Goal: Transaction & Acquisition: Book appointment/travel/reservation

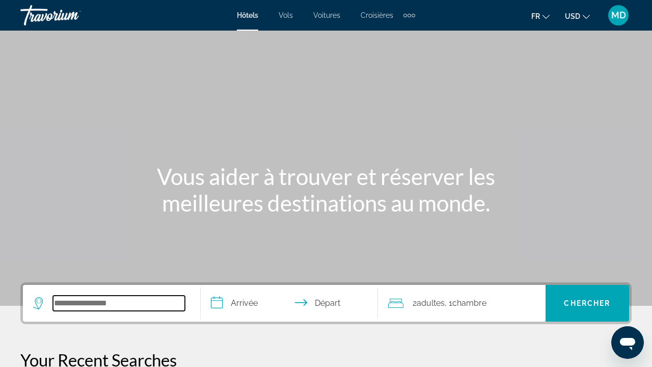
click at [102, 297] on input "Search hotel destination" at bounding box center [119, 302] width 132 height 15
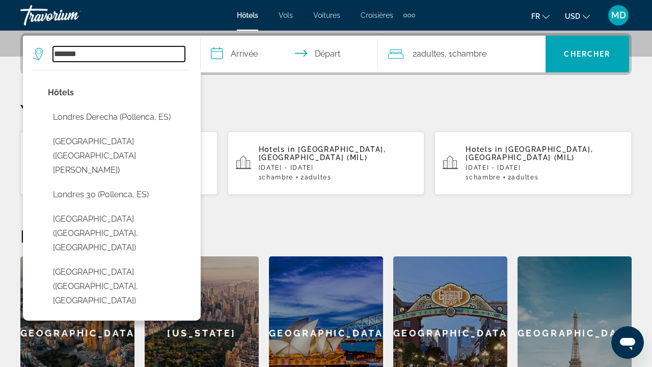
type input "*******"
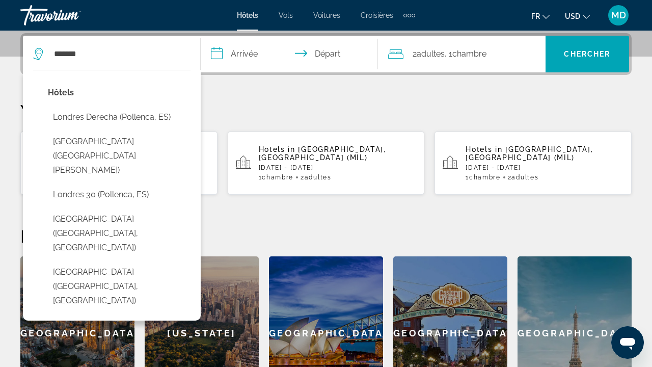
click at [236, 56] on input "**********" at bounding box center [292, 56] width 182 height 40
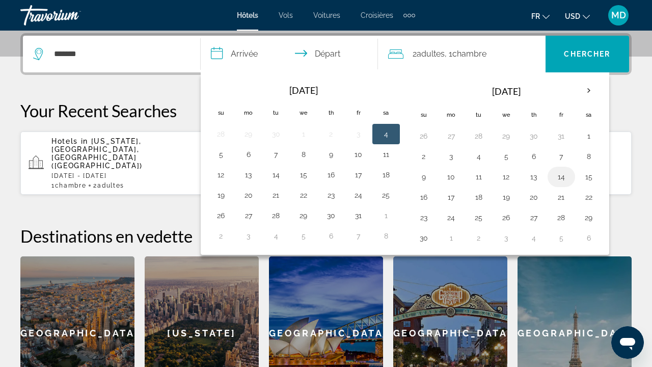
click at [558, 181] on button "14" at bounding box center [561, 177] width 16 height 14
click at [422, 202] on button "16" at bounding box center [424, 197] width 16 height 14
type input "**********"
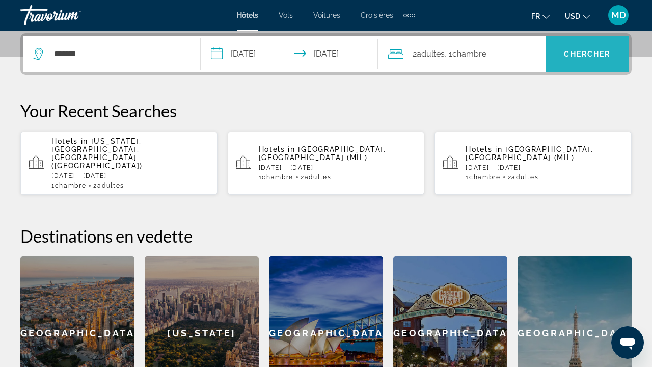
click at [592, 62] on span "Search" at bounding box center [587, 54] width 84 height 24
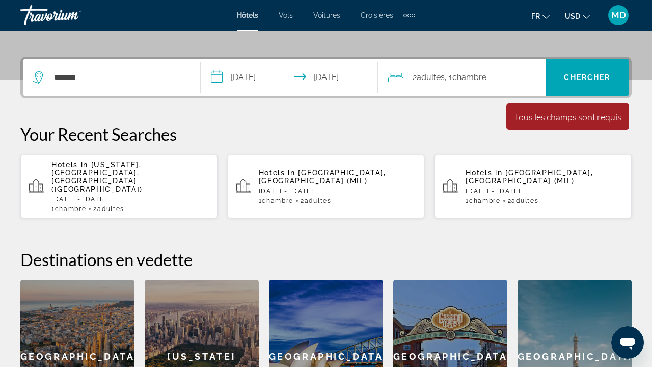
scroll to position [221, 0]
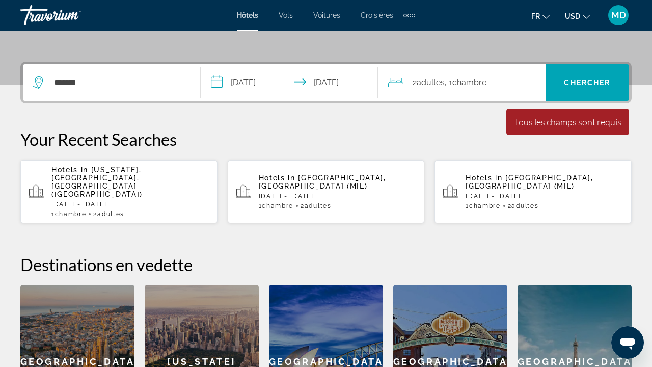
click at [467, 85] on span "Chambre" at bounding box center [469, 82] width 34 height 10
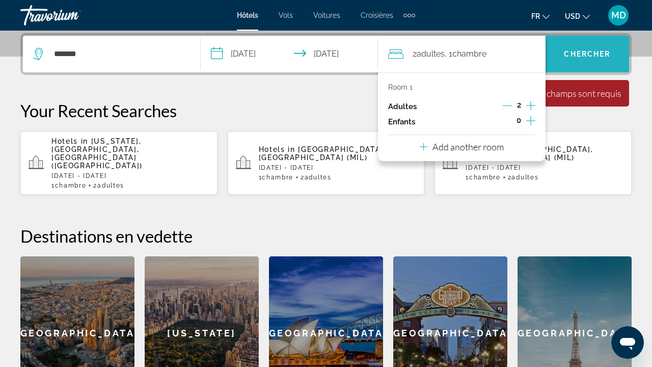
click at [576, 63] on span "Search" at bounding box center [587, 54] width 84 height 24
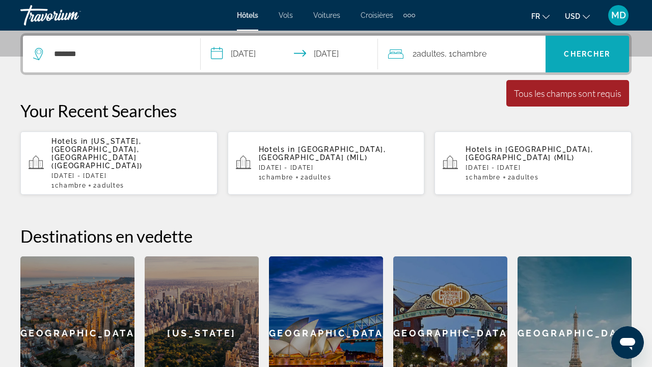
click at [579, 56] on span "Chercher" at bounding box center [587, 54] width 46 height 8
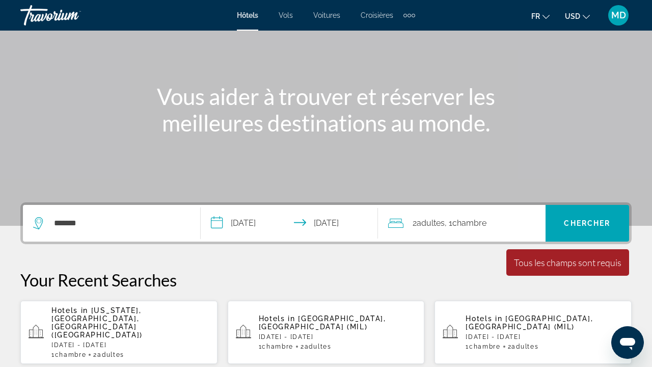
click at [93, 206] on div "*******" at bounding box center [111, 223] width 157 height 37
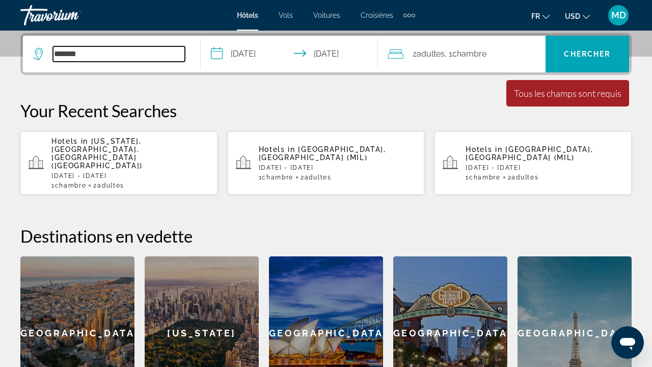
click at [102, 59] on input "*******" at bounding box center [119, 53] width 132 height 15
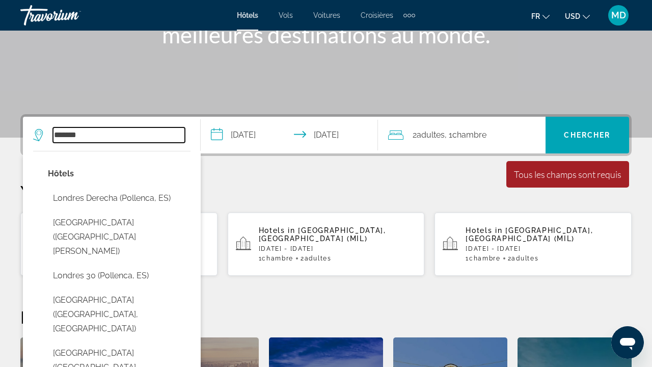
click at [113, 134] on input "*******" at bounding box center [119, 134] width 132 height 15
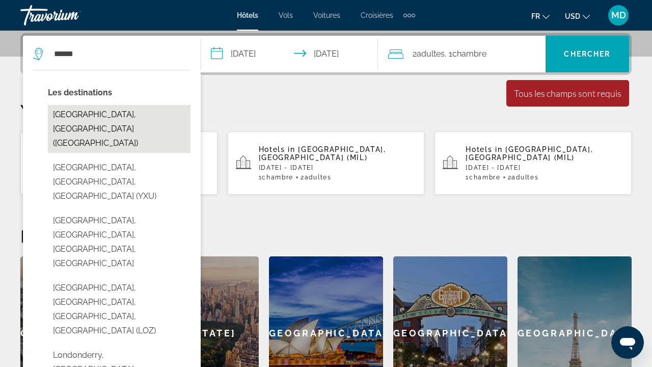
click at [128, 119] on button "[GEOGRAPHIC_DATA], [GEOGRAPHIC_DATA] ([GEOGRAPHIC_DATA])" at bounding box center [119, 129] width 143 height 48
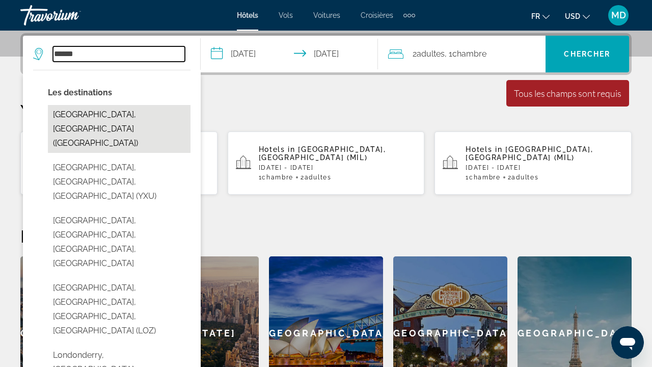
type input "**********"
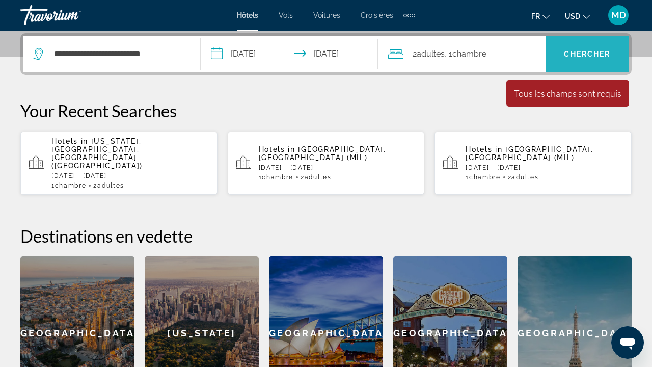
click at [586, 52] on span "Chercher" at bounding box center [587, 54] width 46 height 8
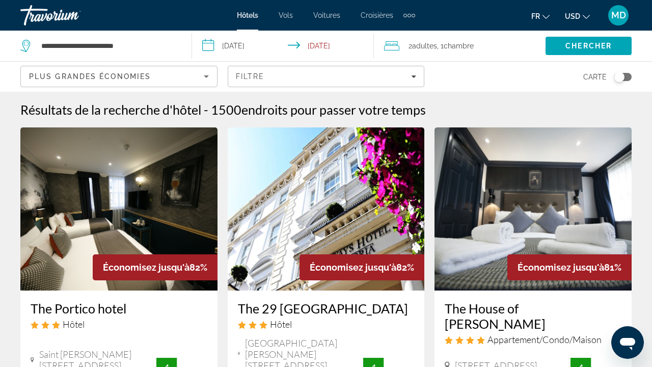
click at [623, 77] on div "Toggle map" at bounding box center [619, 77] width 10 height 10
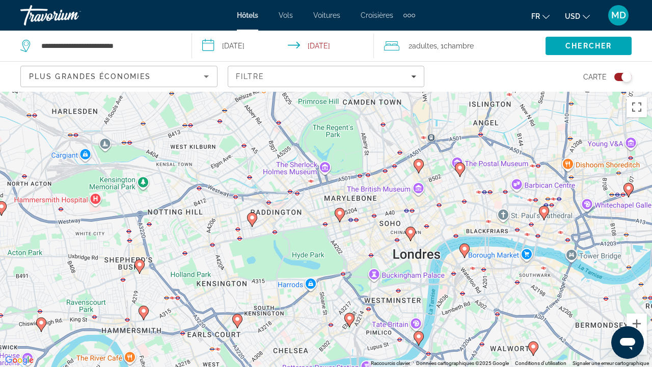
drag, startPoint x: 412, startPoint y: 251, endPoint x: 376, endPoint y: 182, distance: 77.7
click at [376, 182] on div "Pour activer le glissement avec le clavier, appuyez sur Alt+Entrée. Une fois ce…" at bounding box center [326, 229] width 652 height 275
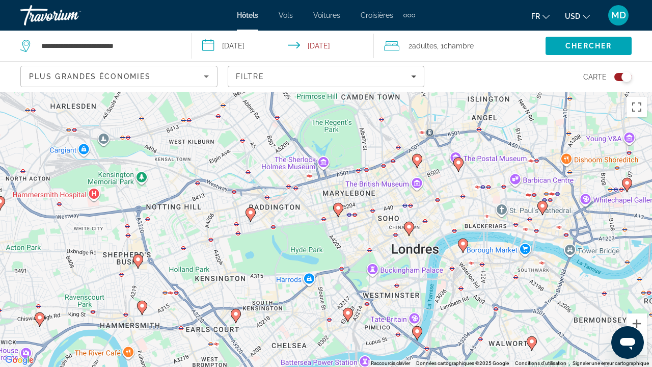
click at [339, 209] on image "Main content" at bounding box center [338, 208] width 6 height 6
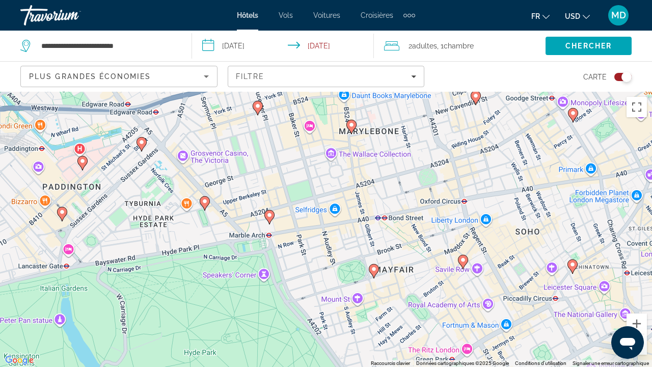
click at [352, 125] on image "Main content" at bounding box center [351, 125] width 6 height 6
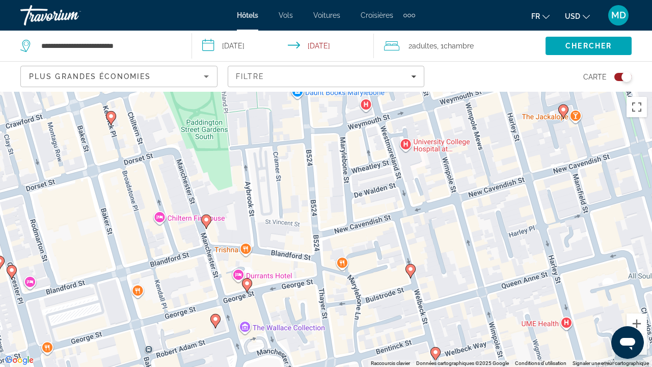
click at [410, 273] on icon "Main content" at bounding box center [410, 270] width 9 height 13
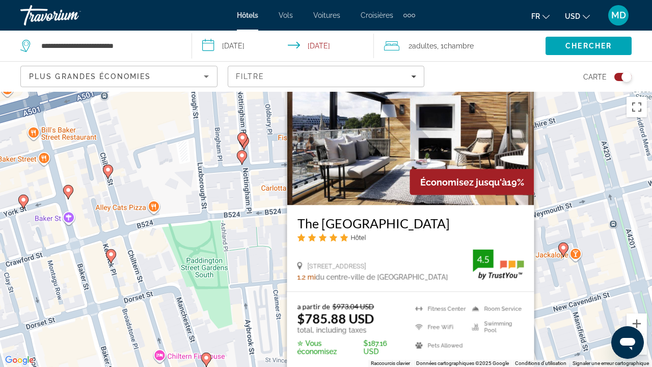
click at [564, 186] on div "Pour activer le glissement avec le clavier, appuyez sur Alt+Entrée. Une fois ce…" at bounding box center [326, 229] width 652 height 275
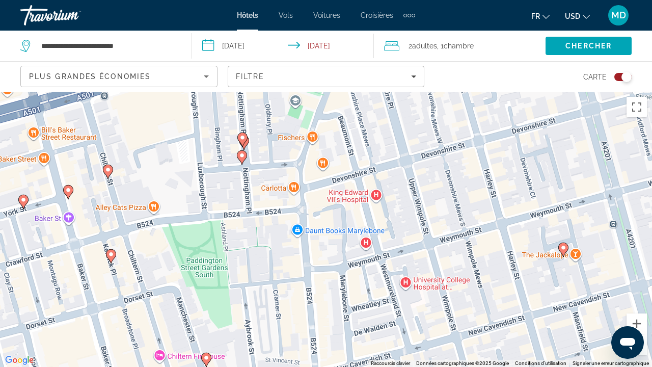
drag, startPoint x: 368, startPoint y: 303, endPoint x: 367, endPoint y: 168, distance: 135.5
click at [367, 168] on div "Pour activer le glissement avec le clavier, appuyez sur Alt+Entrée. Une fois ce…" at bounding box center [326, 229] width 652 height 275
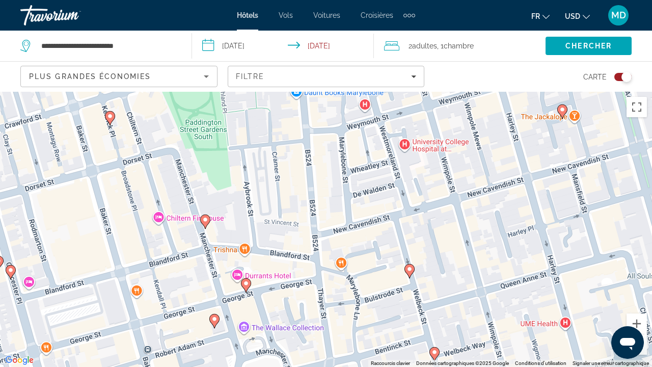
click at [247, 289] on icon "Main content" at bounding box center [245, 285] width 9 height 13
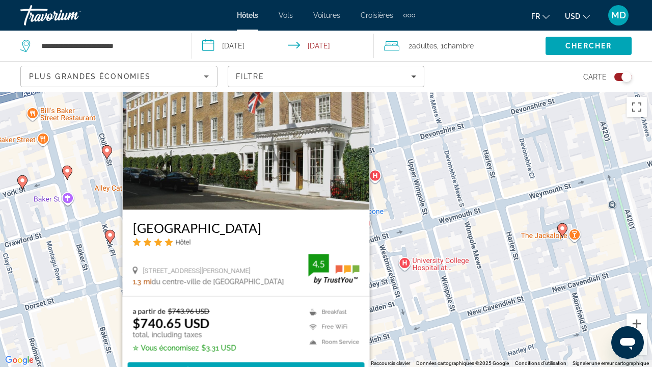
click at [429, 247] on div "Pour activer le glissement avec le clavier, appuyez sur Alt+Entrée. Une fois ce…" at bounding box center [326, 229] width 652 height 275
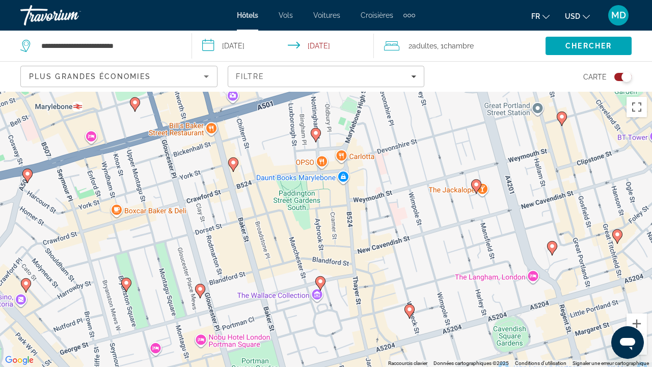
drag, startPoint x: 421, startPoint y: 327, endPoint x: 389, endPoint y: 240, distance: 92.8
click at [389, 240] on div "Pour activer le glissement avec le clavier, appuyez sur Alt+Entrée. Une fois ce…" at bounding box center [326, 229] width 652 height 275
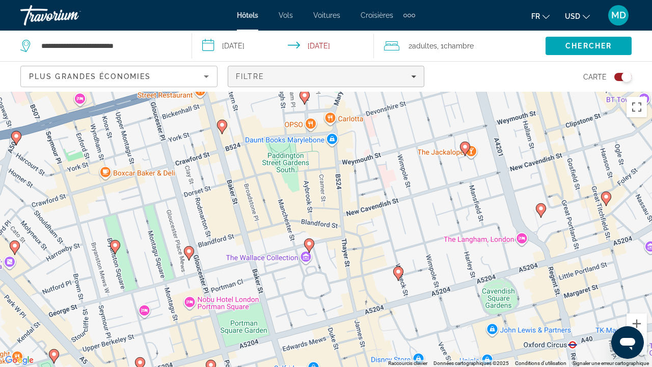
click at [372, 77] on div "Filtre" at bounding box center [326, 76] width 181 height 8
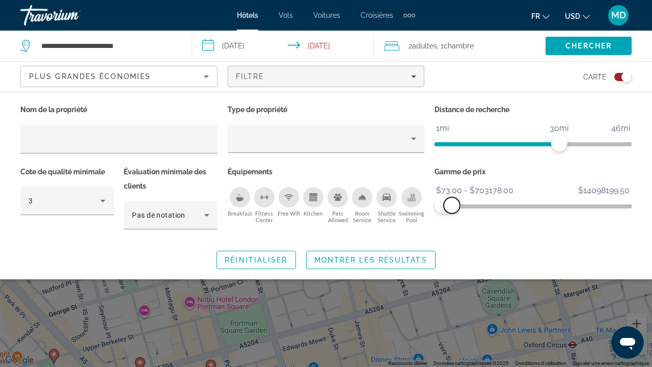
drag, startPoint x: 620, startPoint y: 206, endPoint x: 452, endPoint y: 209, distance: 168.6
click at [452, 209] on span "ngx-slider-max" at bounding box center [452, 205] width 16 height 16
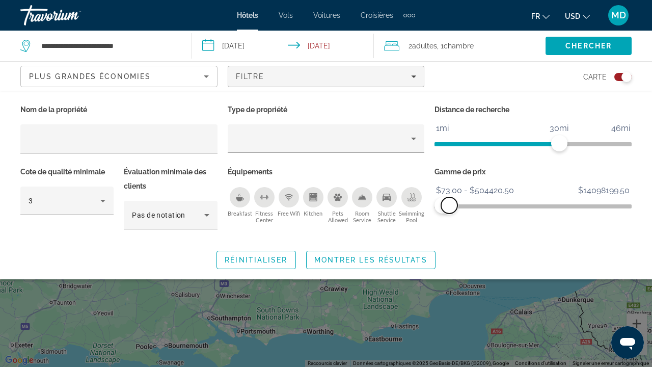
drag, startPoint x: 456, startPoint y: 206, endPoint x: 449, endPoint y: 205, distance: 7.1
click at [449, 205] on span "ngx-slider-max" at bounding box center [449, 205] width 16 height 16
click at [368, 264] on span "Search widget" at bounding box center [371, 260] width 128 height 24
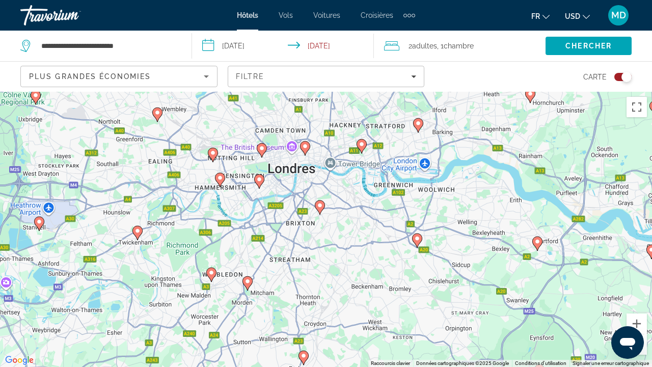
click at [305, 147] on image "Main content" at bounding box center [305, 146] width 6 height 6
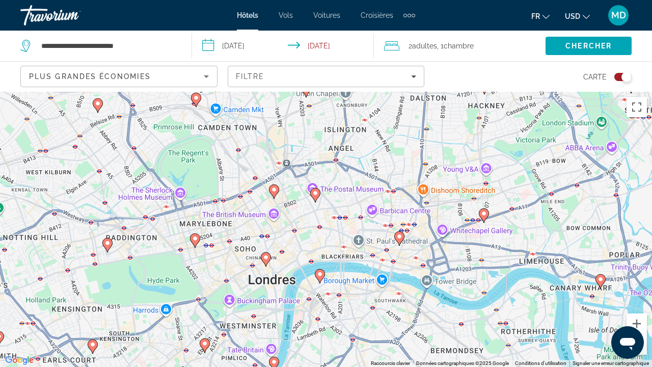
click at [266, 260] on image "Main content" at bounding box center [266, 257] width 6 height 6
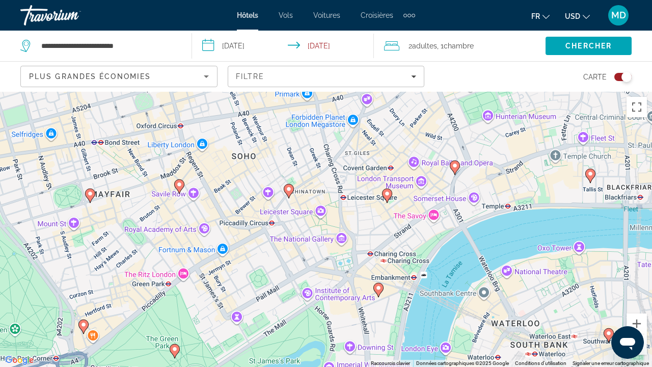
click at [289, 195] on icon "Main content" at bounding box center [288, 190] width 9 height 13
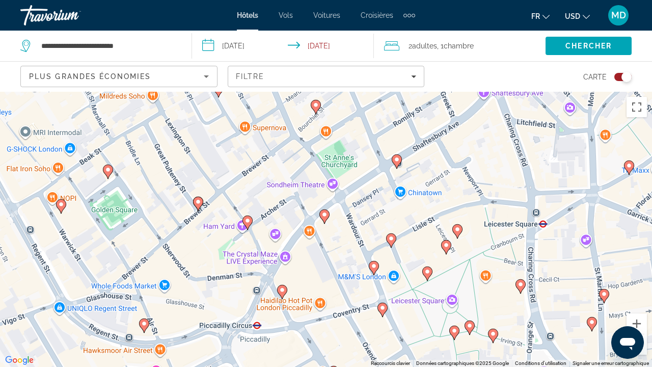
click at [324, 218] on icon "Main content" at bounding box center [324, 216] width 9 height 13
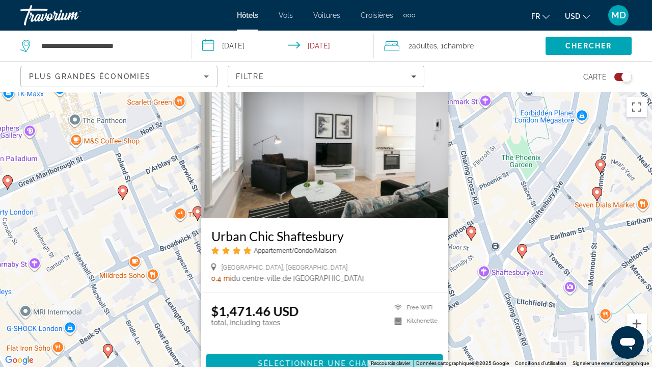
click at [473, 202] on div "Pour naviguer, appuyez sur les touches fléchées. Pour activer le glissement ave…" at bounding box center [326, 229] width 652 height 275
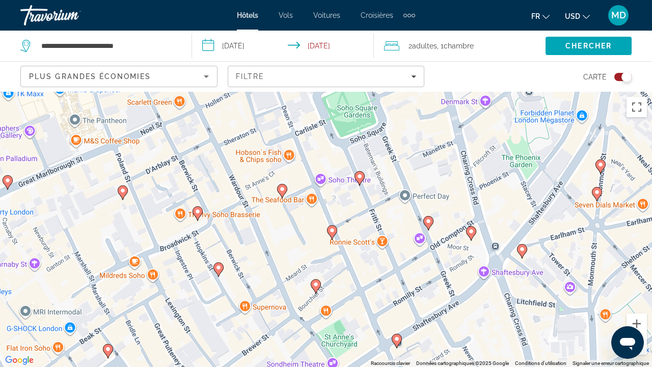
click at [283, 194] on icon "Main content" at bounding box center [282, 190] width 9 height 13
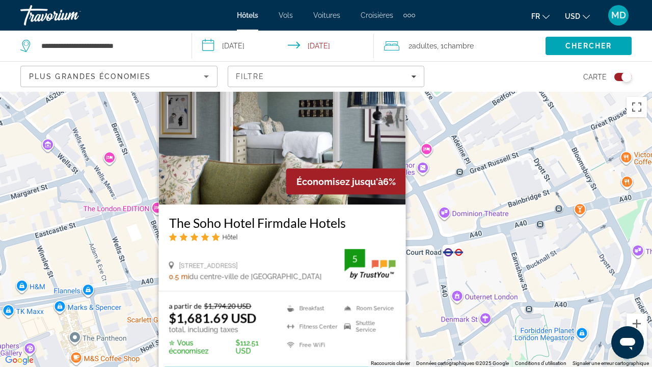
click at [435, 223] on div "Pour activer le glissement avec le clavier, appuyez sur Alt+Entrée. Une fois ce…" at bounding box center [326, 229] width 652 height 275
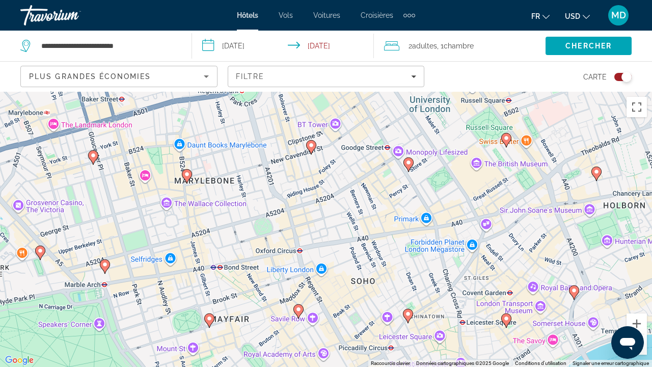
click at [628, 75] on div "Toggle map" at bounding box center [626, 77] width 10 height 10
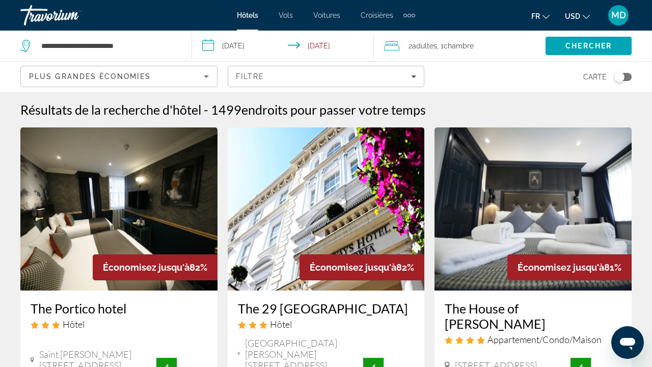
click at [522, 223] on img "Main content" at bounding box center [532, 208] width 197 height 163
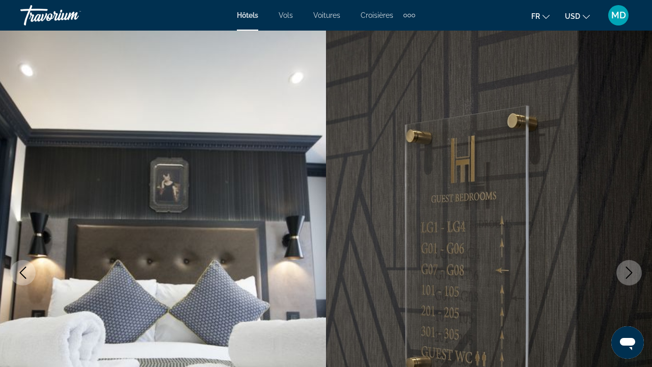
click at [625, 272] on icon "Next image" at bounding box center [629, 272] width 12 height 12
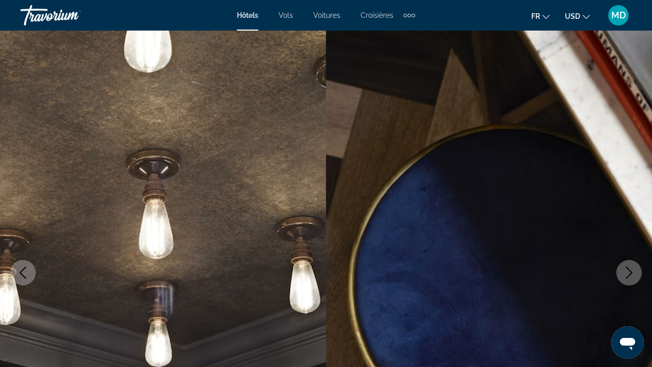
click at [623, 268] on icon "Next image" at bounding box center [629, 272] width 12 height 12
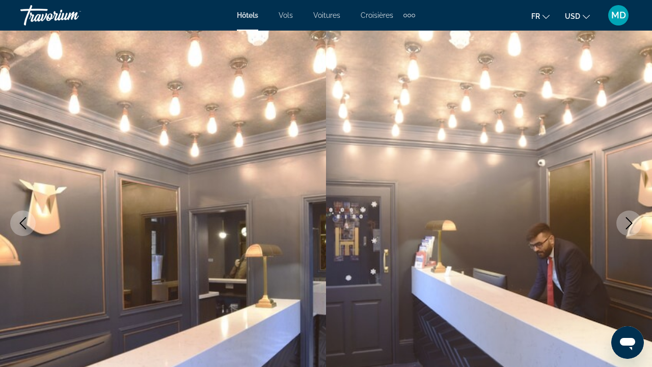
scroll to position [61, 0]
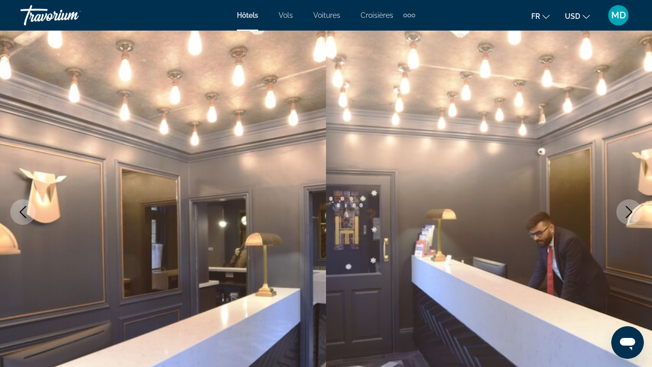
click at [625, 209] on icon "Next image" at bounding box center [629, 212] width 12 height 12
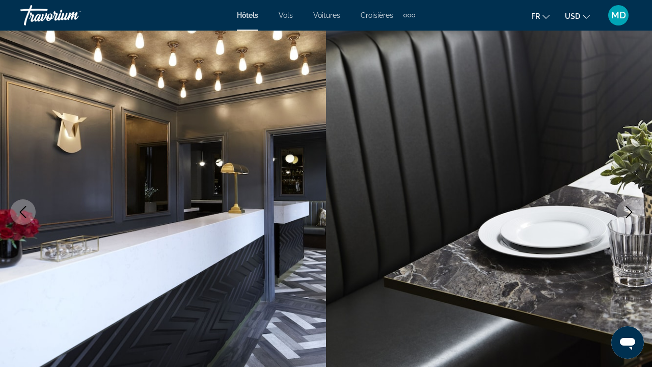
click at [625, 209] on icon "Next image" at bounding box center [629, 212] width 12 height 12
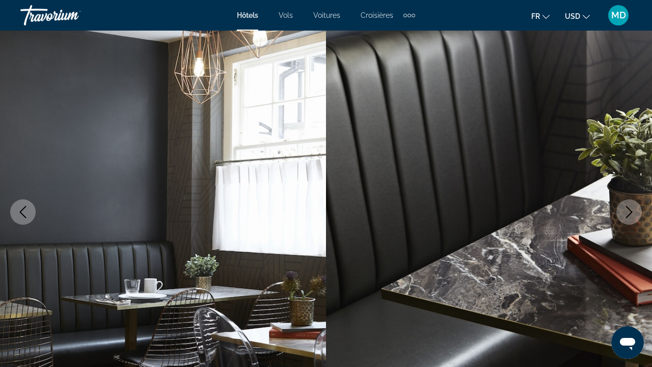
click at [626, 211] on icon "Next image" at bounding box center [629, 212] width 12 height 12
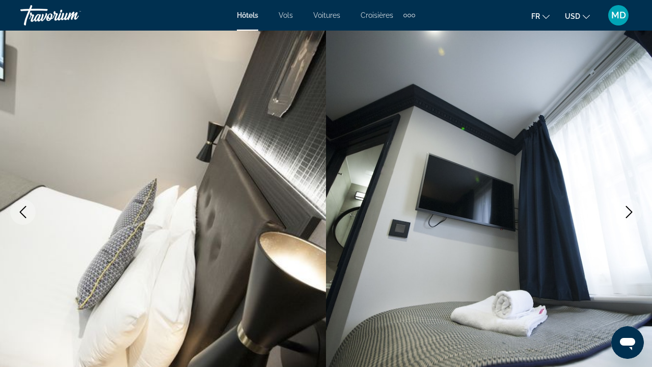
click at [626, 211] on icon "Next image" at bounding box center [629, 212] width 12 height 12
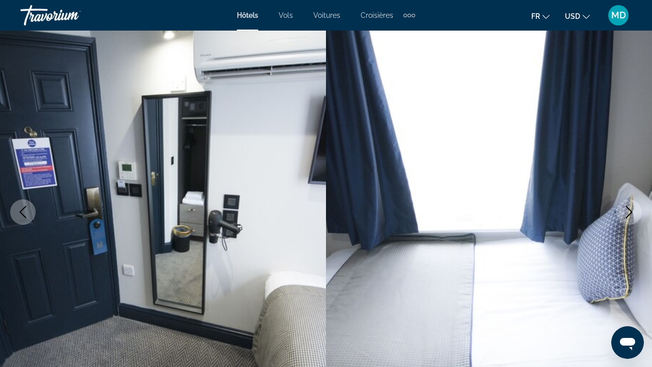
click at [626, 212] on icon "Next image" at bounding box center [629, 212] width 12 height 12
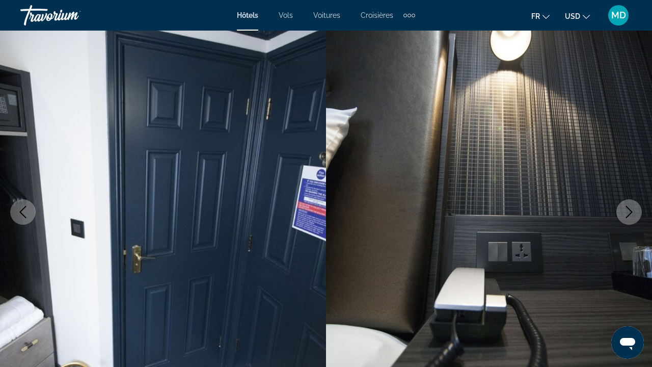
click at [626, 214] on icon "Next image" at bounding box center [629, 212] width 12 height 12
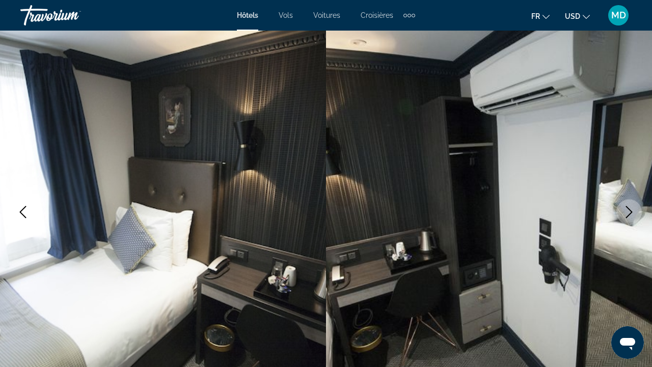
click at [626, 214] on icon "Next image" at bounding box center [629, 212] width 12 height 12
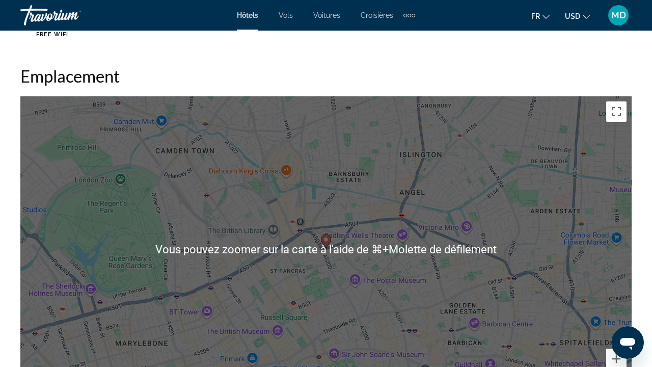
scroll to position [1090, 0]
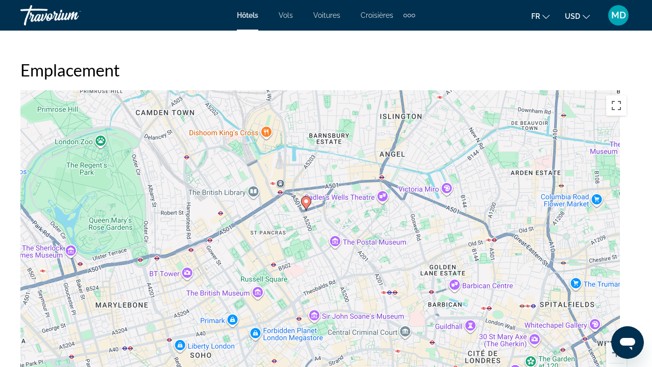
drag, startPoint x: 361, startPoint y: 261, endPoint x: 325, endPoint y: 171, distance: 97.1
click at [325, 171] on div "Pour activer le glissement avec le clavier, appuyez sur Alt+Entrée. Une fois ce…" at bounding box center [325, 243] width 611 height 306
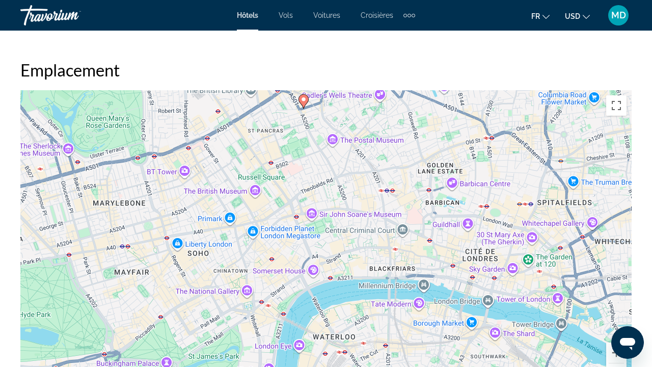
drag, startPoint x: 325, startPoint y: 171, endPoint x: 340, endPoint y: 131, distance: 42.1
click at [341, 132] on div "Pour activer le glissement avec le clavier, appuyez sur Alt+Entrée. Une fois ce…" at bounding box center [325, 243] width 611 height 306
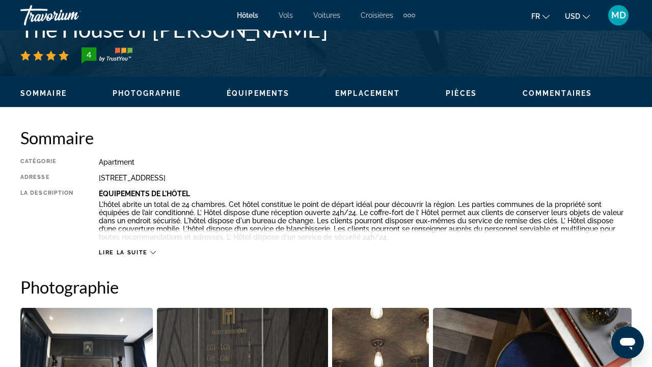
scroll to position [246, 0]
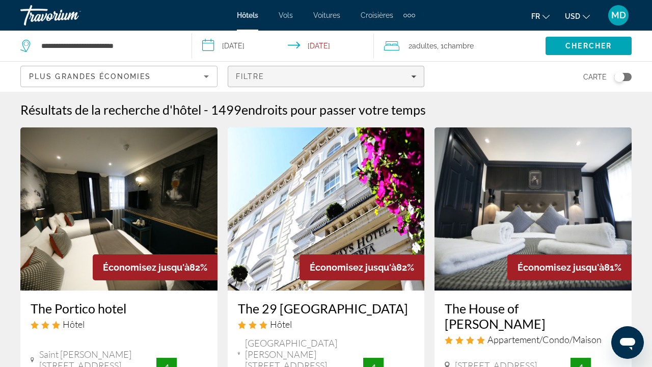
click at [249, 84] on span "Filters" at bounding box center [326, 76] width 196 height 24
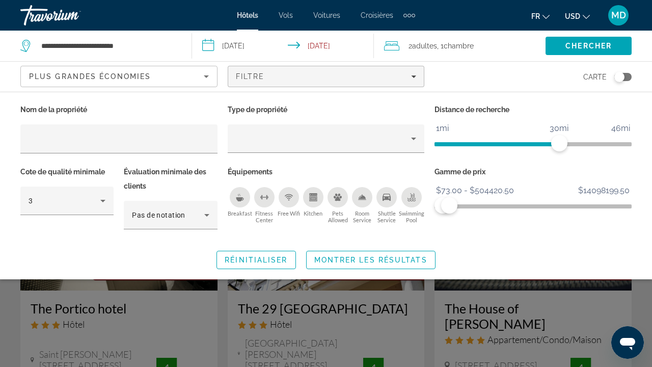
click at [198, 319] on div "Search widget" at bounding box center [326, 260] width 652 height 214
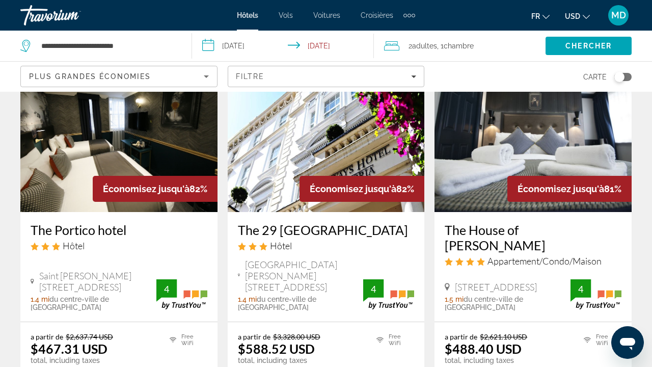
scroll to position [79, 0]
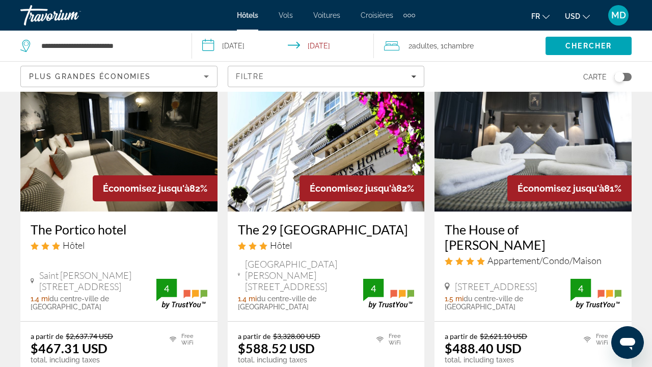
click at [169, 141] on img "Main content" at bounding box center [118, 129] width 197 height 163
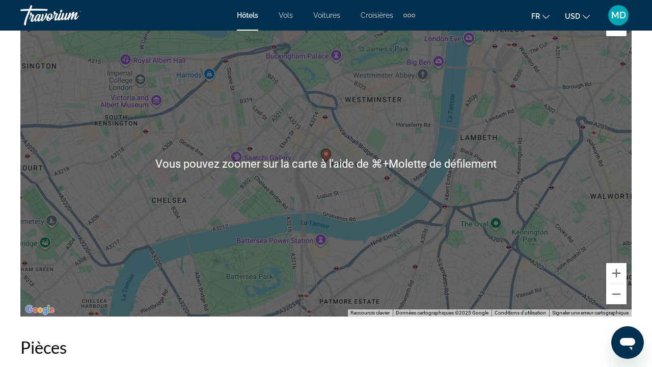
scroll to position [1196, 0]
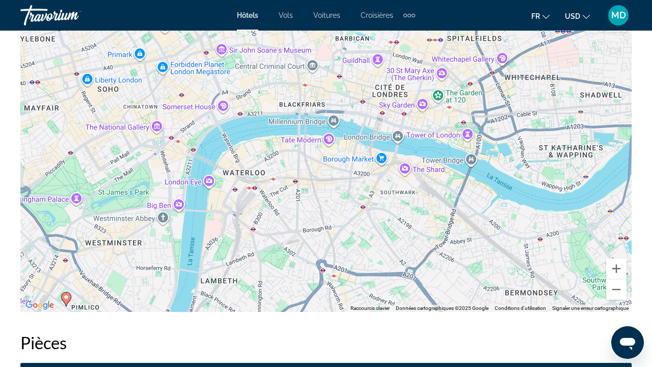
drag, startPoint x: 310, startPoint y: 220, endPoint x: 52, endPoint y: 365, distance: 296.0
click at [52, 366] on div "Sommaire Catégorie Hotel Adresse Saint [PERSON_NAME] [STREET_ADDRESS] La descri…" at bounding box center [325, 344] width 621 height 1950
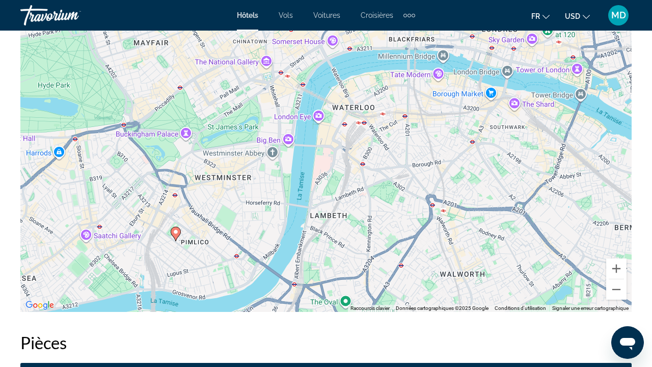
drag, startPoint x: 137, startPoint y: 123, endPoint x: 249, endPoint y: 57, distance: 130.0
click at [249, 57] on div "Pour activer le glissement avec le clavier, appuyez sur Alt+Entrée. Une fois ce…" at bounding box center [325, 159] width 611 height 306
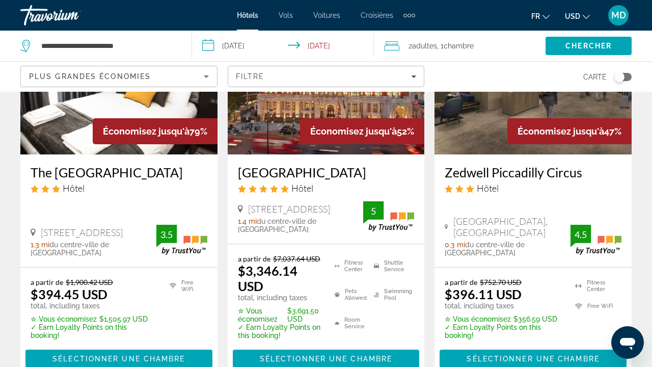
scroll to position [543, 0]
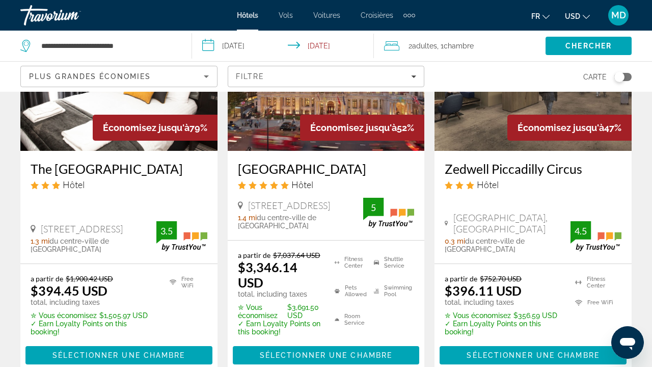
click at [529, 179] on div "Hôtel" at bounding box center [533, 184] width 177 height 11
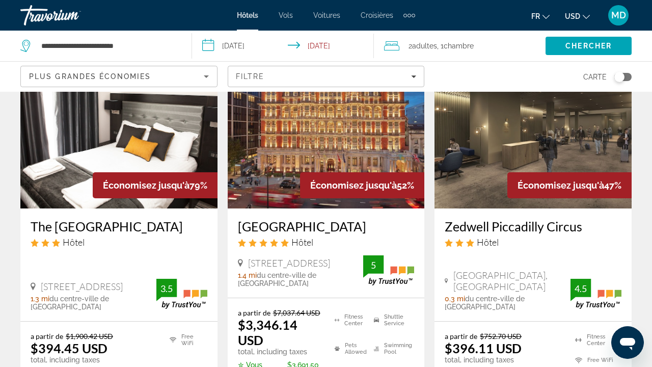
scroll to position [486, 0]
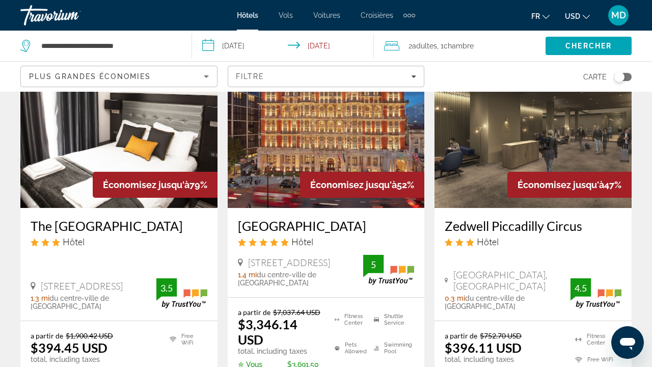
click at [514, 130] on img "Main content" at bounding box center [532, 126] width 197 height 163
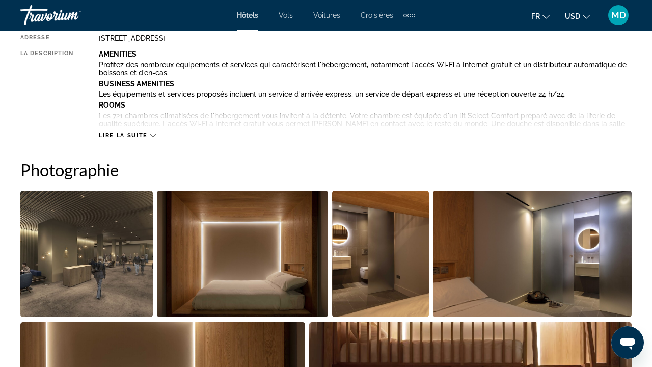
scroll to position [622, 0]
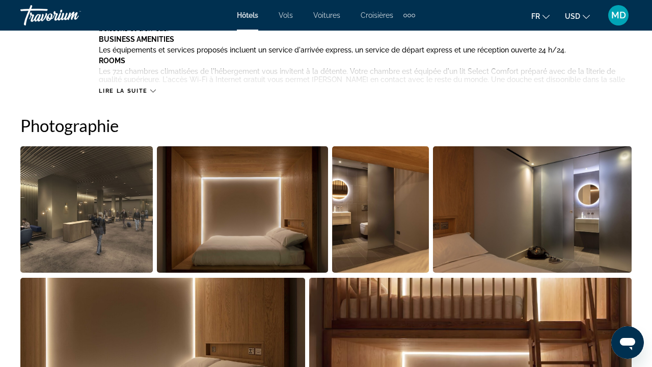
click at [240, 222] on img "Open full-screen image slider" at bounding box center [242, 209] width 171 height 126
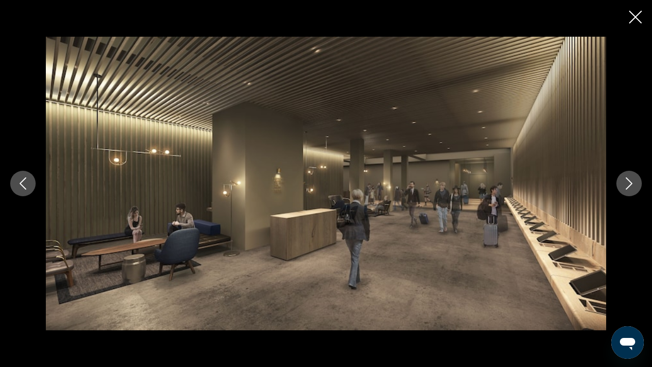
click at [621, 174] on button "Next image" at bounding box center [628, 183] width 25 height 25
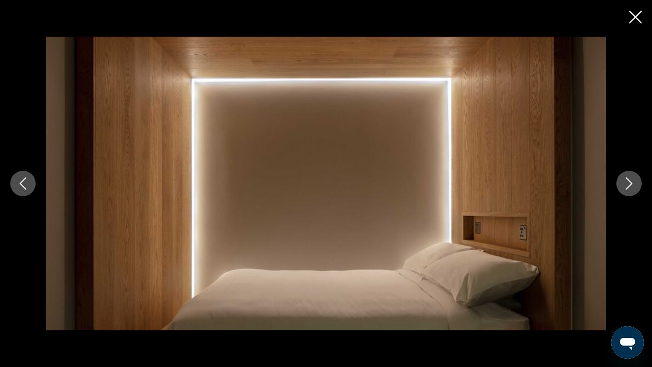
click at [628, 183] on icon "Next image" at bounding box center [629, 183] width 12 height 12
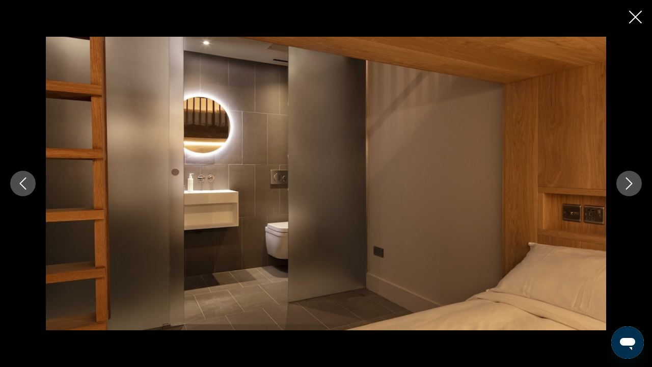
click at [628, 182] on icon "Next image" at bounding box center [629, 183] width 12 height 12
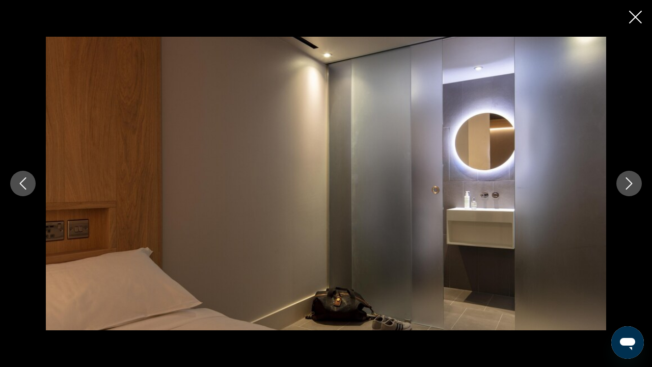
click at [628, 183] on icon "Next image" at bounding box center [629, 183] width 12 height 12
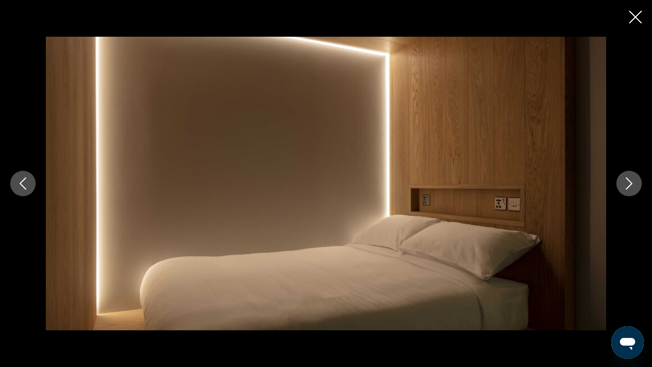
click at [628, 184] on icon "Next image" at bounding box center [629, 183] width 12 height 12
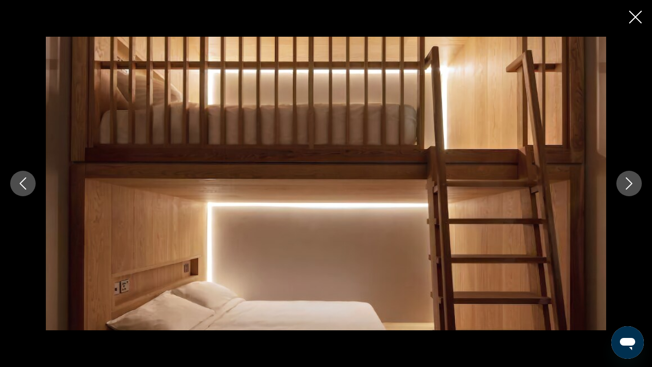
click at [628, 185] on icon "Next image" at bounding box center [629, 183] width 12 height 12
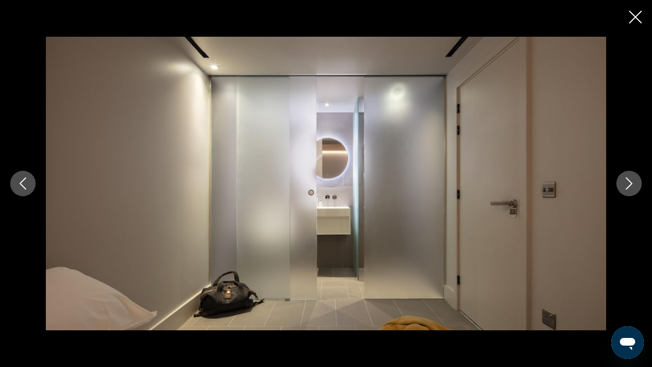
click at [628, 185] on icon "Next image" at bounding box center [629, 183] width 12 height 12
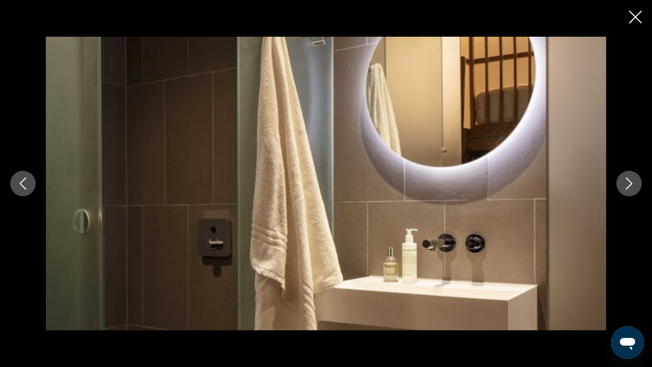
click at [14, 177] on button "Previous image" at bounding box center [22, 183] width 25 height 25
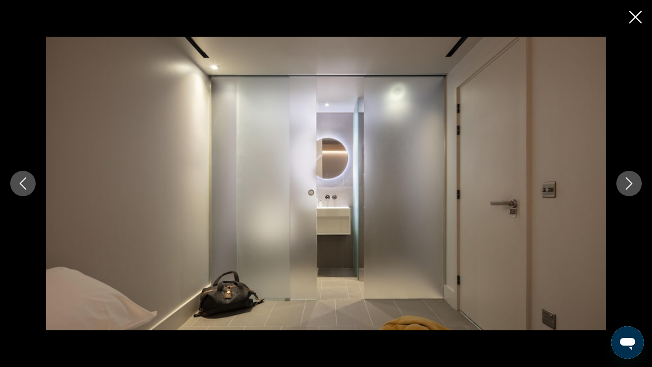
click at [614, 188] on div "prev next" at bounding box center [326, 183] width 652 height 293
click at [623, 193] on button "Next image" at bounding box center [628, 183] width 25 height 25
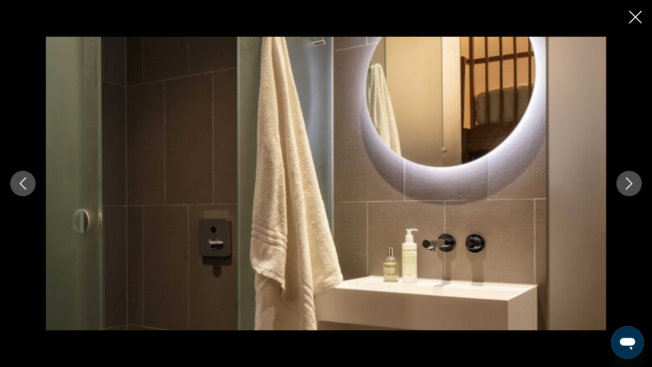
click at [623, 194] on button "Next image" at bounding box center [628, 183] width 25 height 25
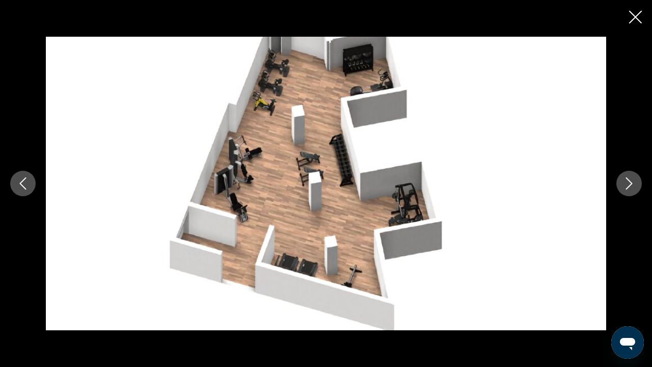
click at [623, 196] on div "prev next" at bounding box center [326, 183] width 652 height 293
click at [23, 183] on icon "Previous image" at bounding box center [23, 183] width 12 height 12
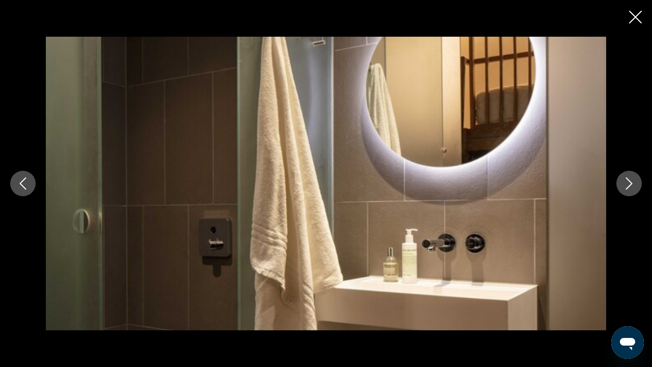
click at [23, 183] on icon "Previous image" at bounding box center [23, 183] width 12 height 12
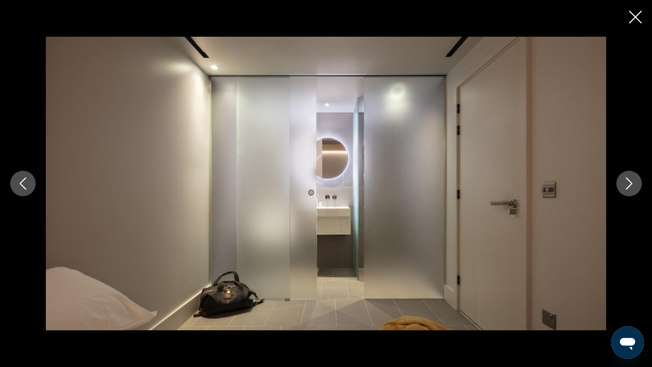
click at [23, 184] on icon "Previous image" at bounding box center [23, 183] width 12 height 12
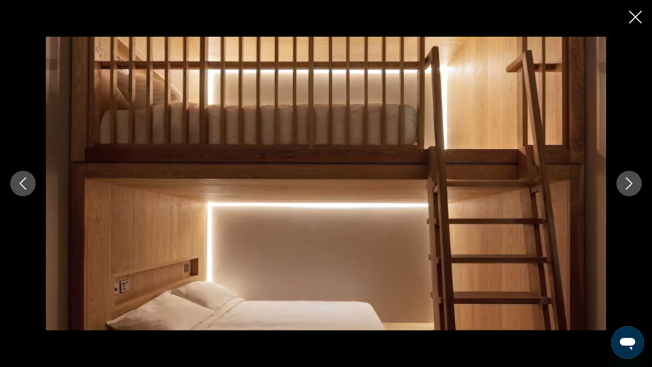
click at [23, 185] on icon "Previous image" at bounding box center [23, 183] width 12 height 12
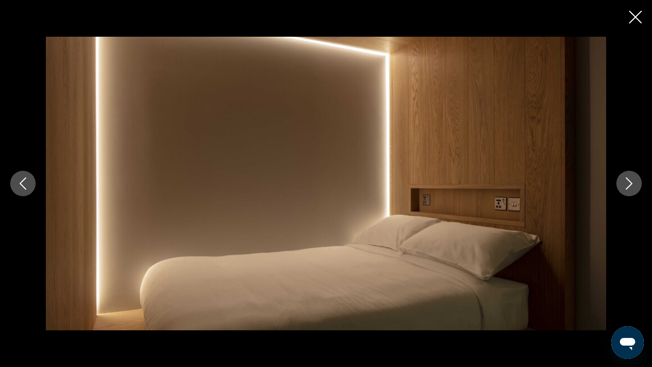
click at [23, 186] on icon "Previous image" at bounding box center [23, 183] width 7 height 12
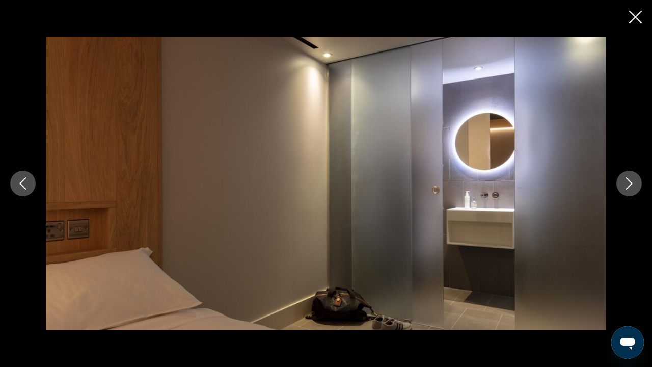
click at [23, 188] on icon "Previous image" at bounding box center [23, 183] width 12 height 12
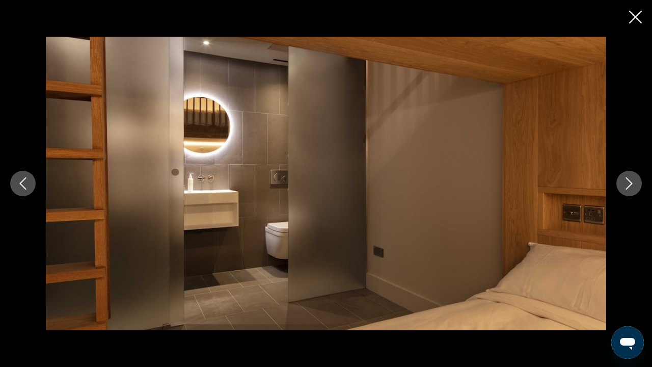
click at [23, 188] on icon "Previous image" at bounding box center [23, 183] width 12 height 12
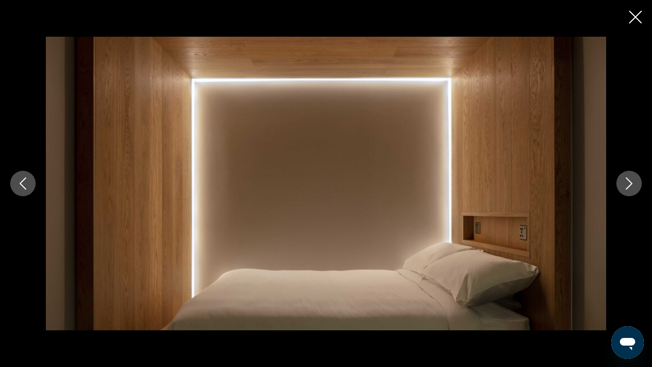
click at [23, 189] on icon "Previous image" at bounding box center [23, 183] width 12 height 12
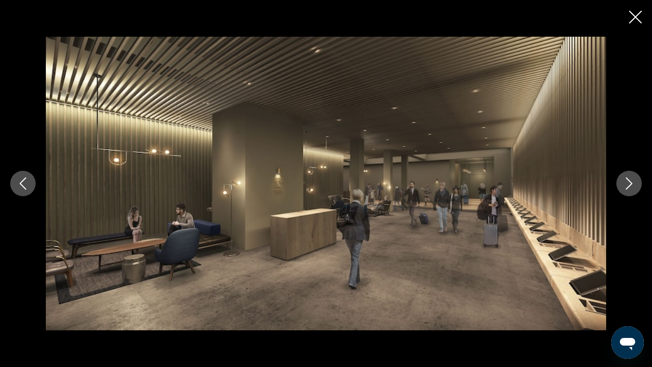
click at [628, 26] on div "prev next" at bounding box center [326, 183] width 652 height 367
click at [641, 18] on icon "Close slideshow" at bounding box center [635, 17] width 13 height 13
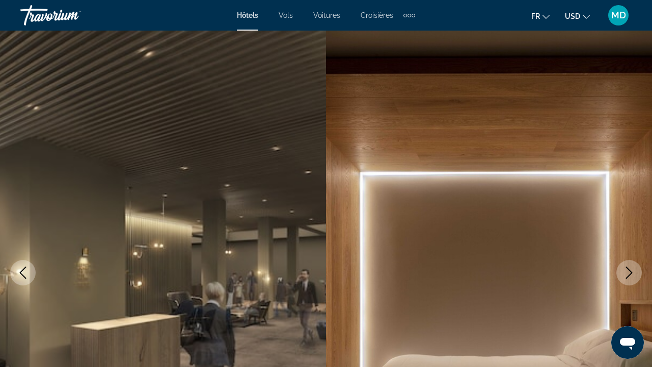
scroll to position [0, 0]
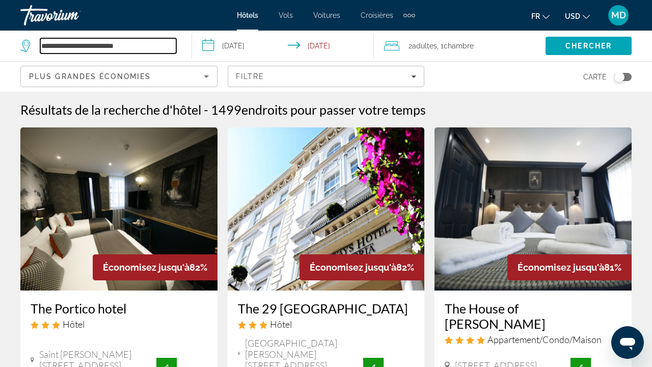
click at [134, 46] on input "**********" at bounding box center [108, 45] width 136 height 15
drag, startPoint x: 108, startPoint y: 48, endPoint x: 26, endPoint y: 52, distance: 82.1
click at [26, 52] on div "**********" at bounding box center [98, 45] width 156 height 15
type input "*"
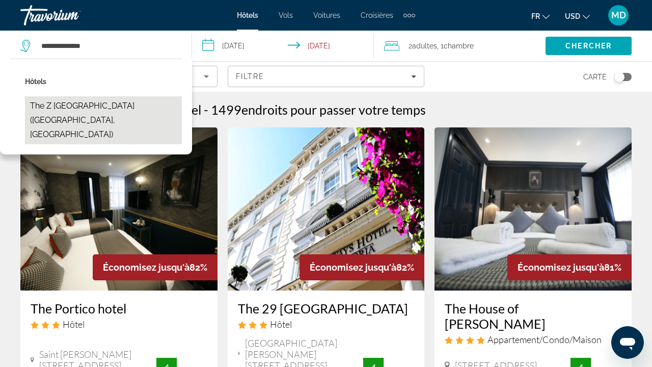
click at [116, 98] on button "The Z [GEOGRAPHIC_DATA] ([GEOGRAPHIC_DATA], [GEOGRAPHIC_DATA])" at bounding box center [103, 120] width 157 height 48
type input "**********"
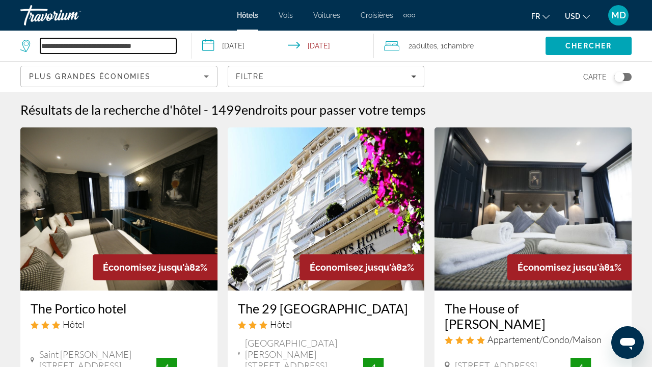
click at [168, 48] on input "**********" at bounding box center [108, 45] width 136 height 15
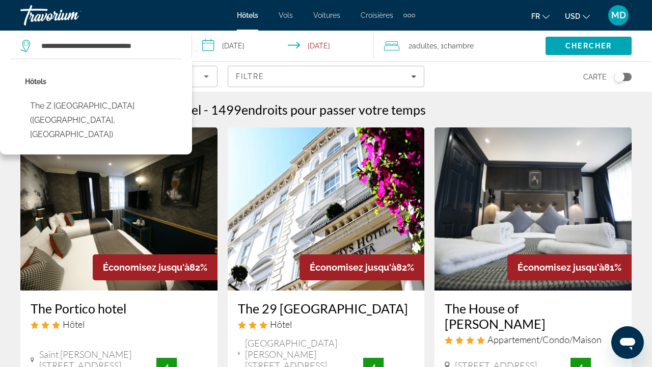
click at [134, 94] on div "Hôtels The Z [GEOGRAPHIC_DATA] ([GEOGRAPHIC_DATA], [GEOGRAPHIC_DATA])" at bounding box center [103, 111] width 157 height 75
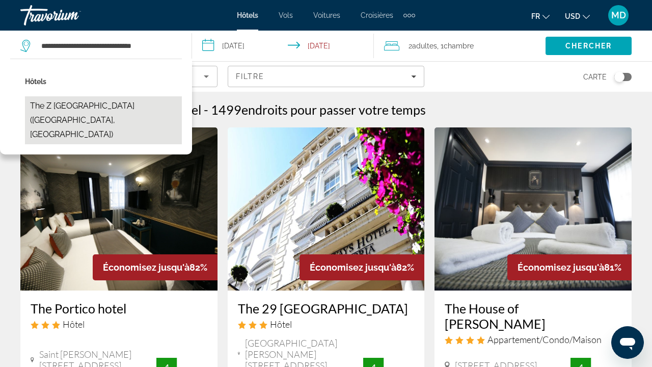
click at [146, 108] on button "The Z [GEOGRAPHIC_DATA] ([GEOGRAPHIC_DATA], [GEOGRAPHIC_DATA])" at bounding box center [103, 120] width 157 height 48
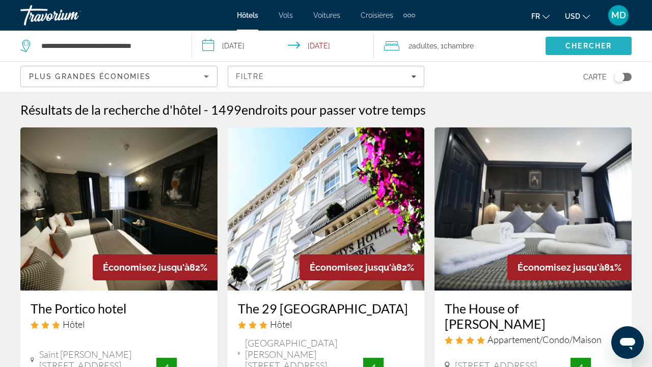
click at [564, 53] on span "Search" at bounding box center [588, 46] width 86 height 24
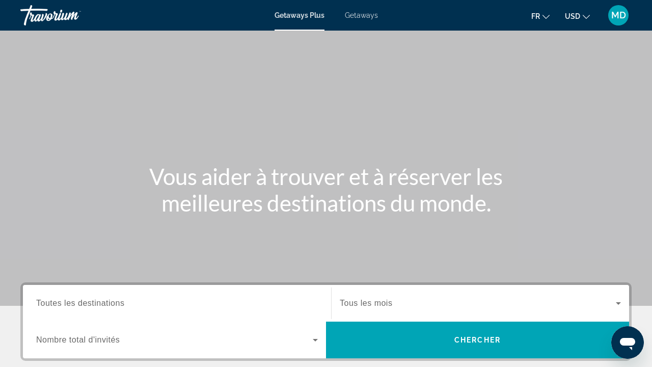
click at [81, 302] on span "Toutes les destinations" at bounding box center [80, 302] width 88 height 9
click at [81, 302] on input "Destination Toutes les destinations" at bounding box center [177, 303] width 282 height 12
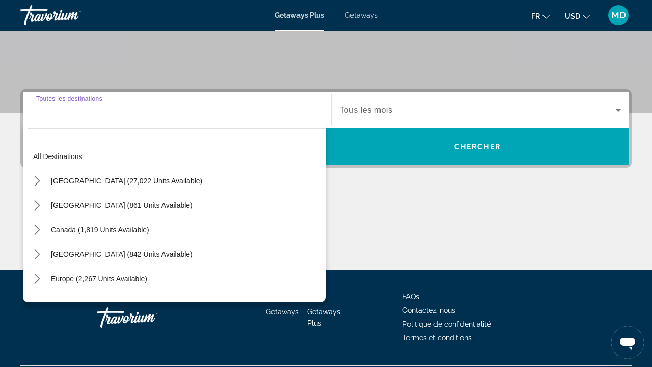
scroll to position [221, 0]
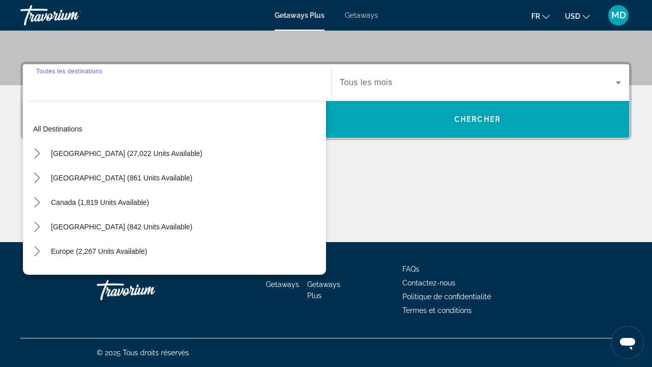
click at [127, 90] on div "Search widget" at bounding box center [177, 82] width 282 height 29
click at [126, 83] on input "Destination Toutes les destinations" at bounding box center [177, 83] width 282 height 12
click at [68, 85] on input "Destination Toutes les destinations" at bounding box center [177, 83] width 282 height 12
click at [80, 157] on span "Select destination: United States (27,022 units available)" at bounding box center [126, 153] width 161 height 24
type input "**********"
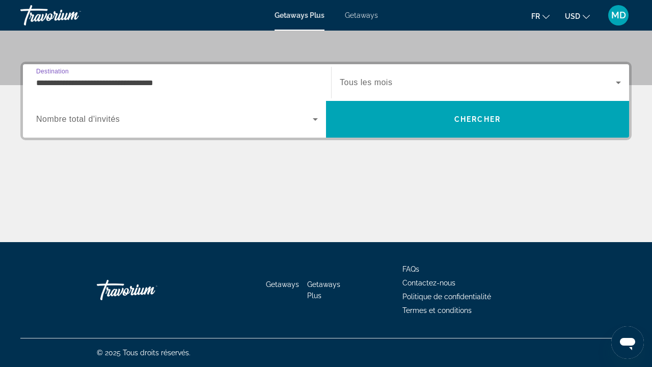
click at [71, 81] on input "**********" at bounding box center [177, 83] width 282 height 12
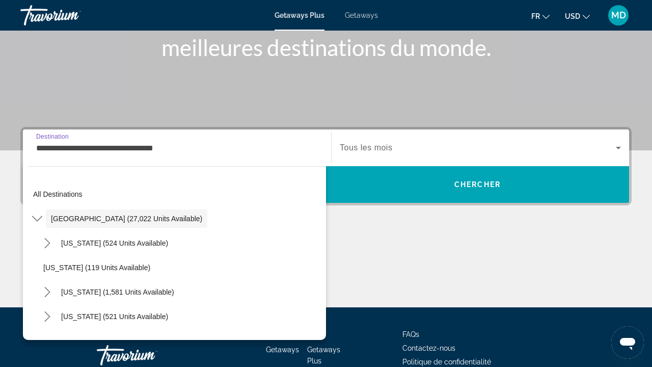
scroll to position [217, 0]
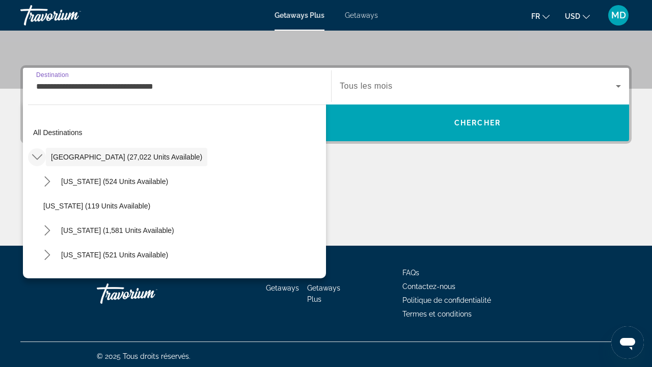
click at [36, 155] on icon "Toggle United States (27,022 units available) submenu" at bounding box center [37, 157] width 10 height 10
click at [40, 154] on icon "Toggle United States (27,022 units available) submenu" at bounding box center [37, 157] width 10 height 10
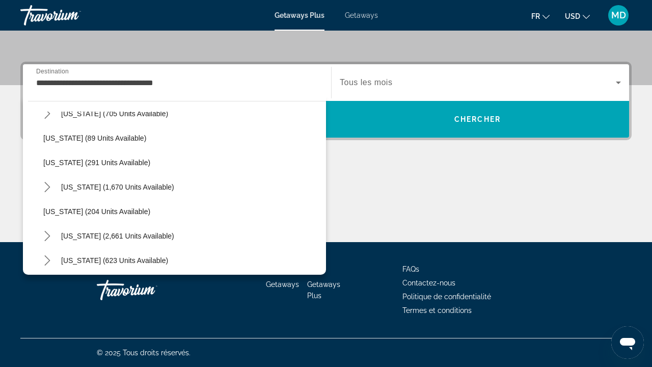
scroll to position [397, 0]
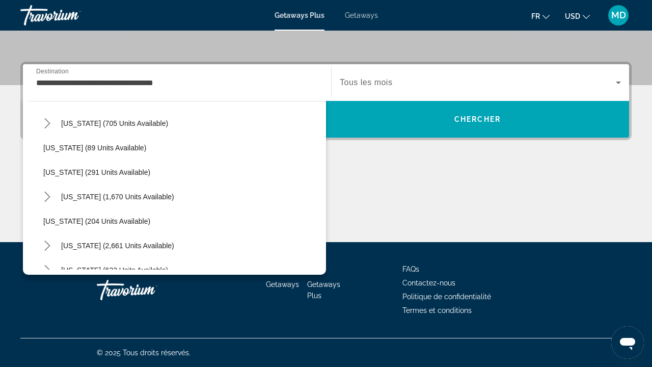
click at [371, 20] on div "Getaways Plus Getaways fr English Español Français Italiano Português русский U…" at bounding box center [326, 15] width 652 height 26
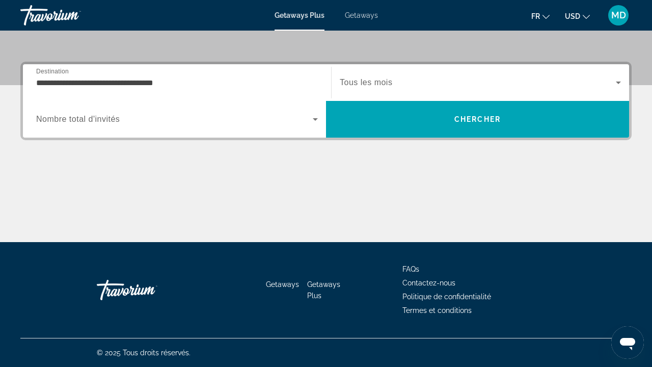
click at [362, 17] on span "Getaways" at bounding box center [361, 15] width 33 height 8
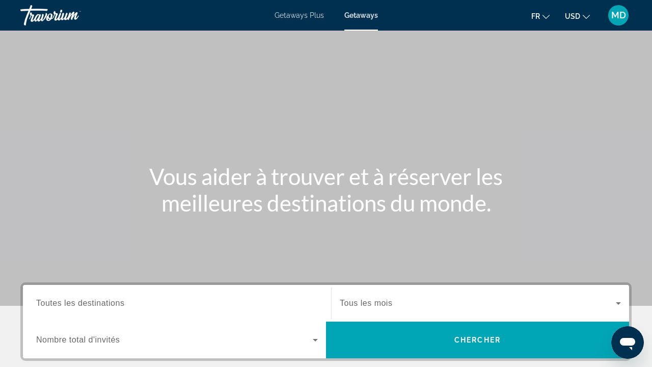
click at [145, 313] on div "Search widget" at bounding box center [177, 303] width 282 height 29
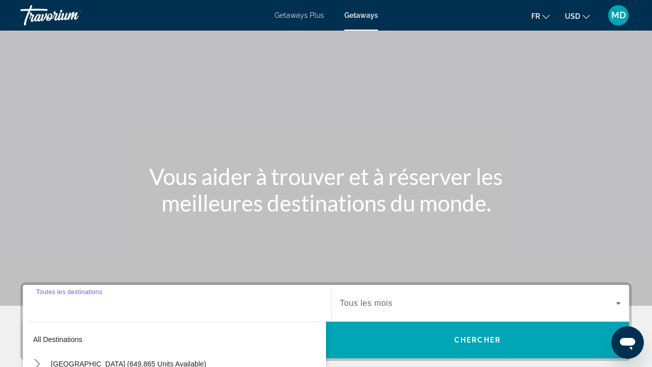
scroll to position [221, 0]
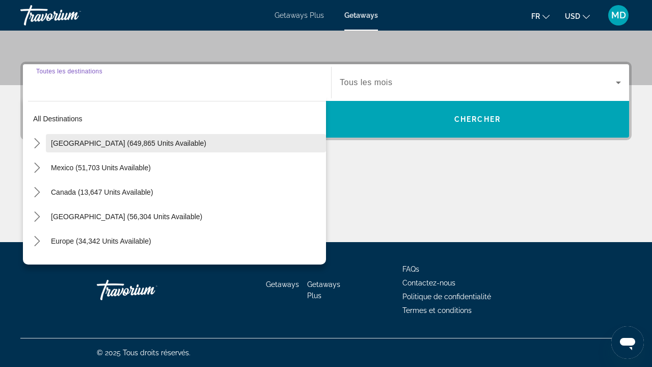
click at [131, 143] on span "United States (649,865 units available)" at bounding box center [128, 143] width 155 height 8
type input "**********"
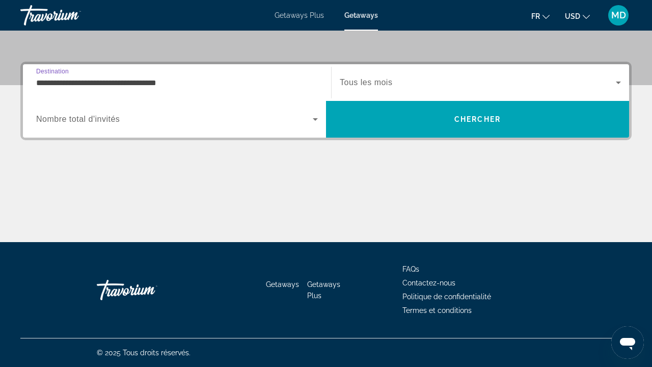
click at [99, 81] on input "**********" at bounding box center [177, 83] width 282 height 12
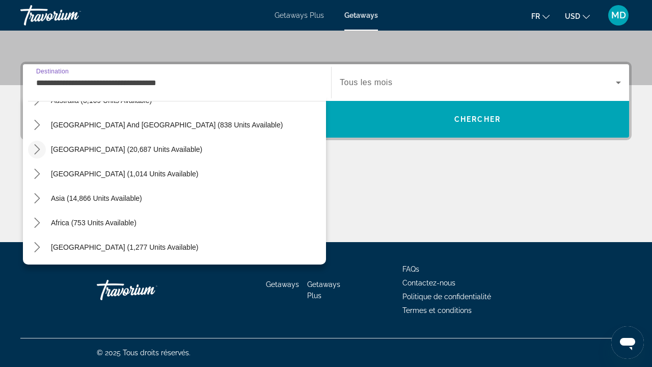
scroll to position [222, 0]
